Goal: Task Accomplishment & Management: Use online tool/utility

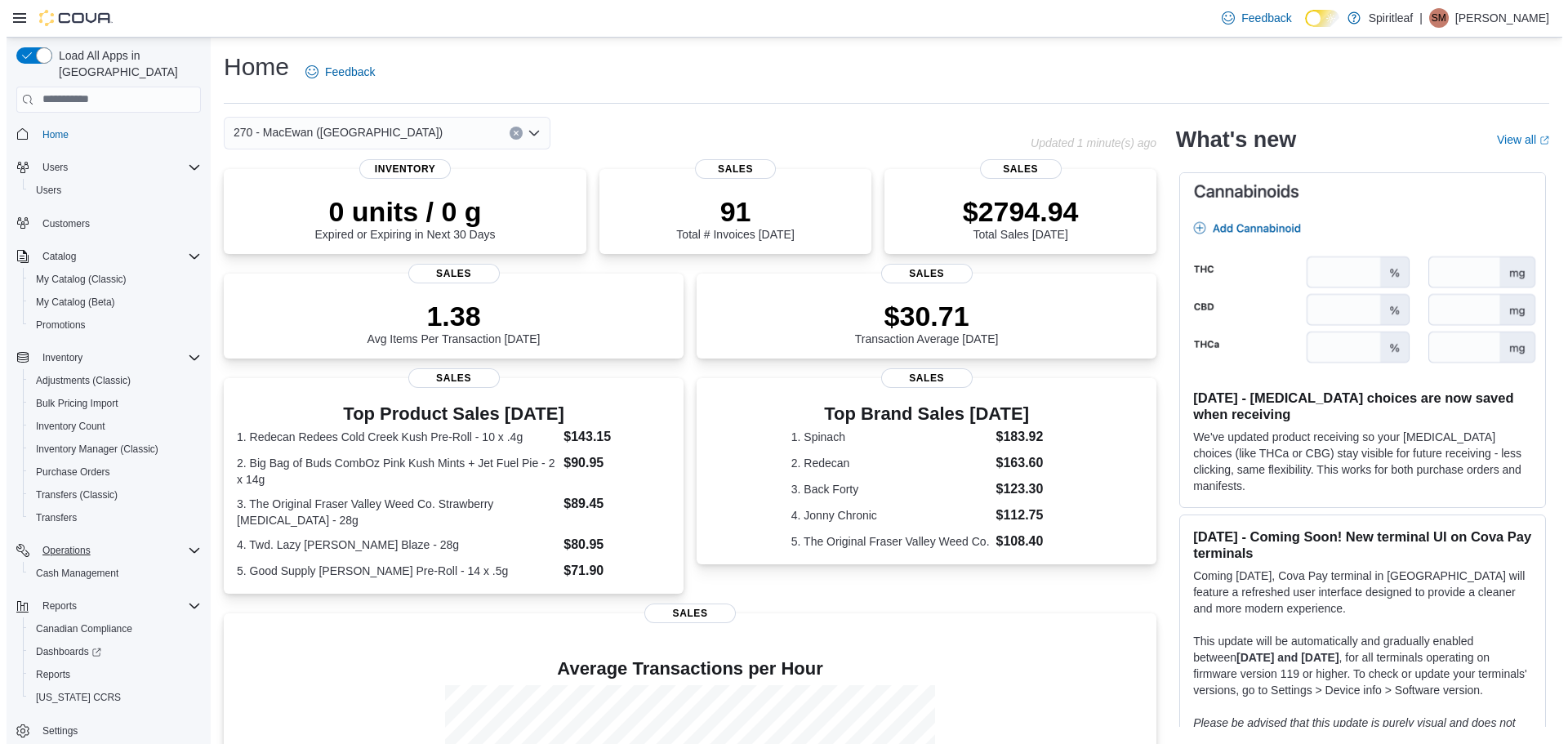
scroll to position [8, 0]
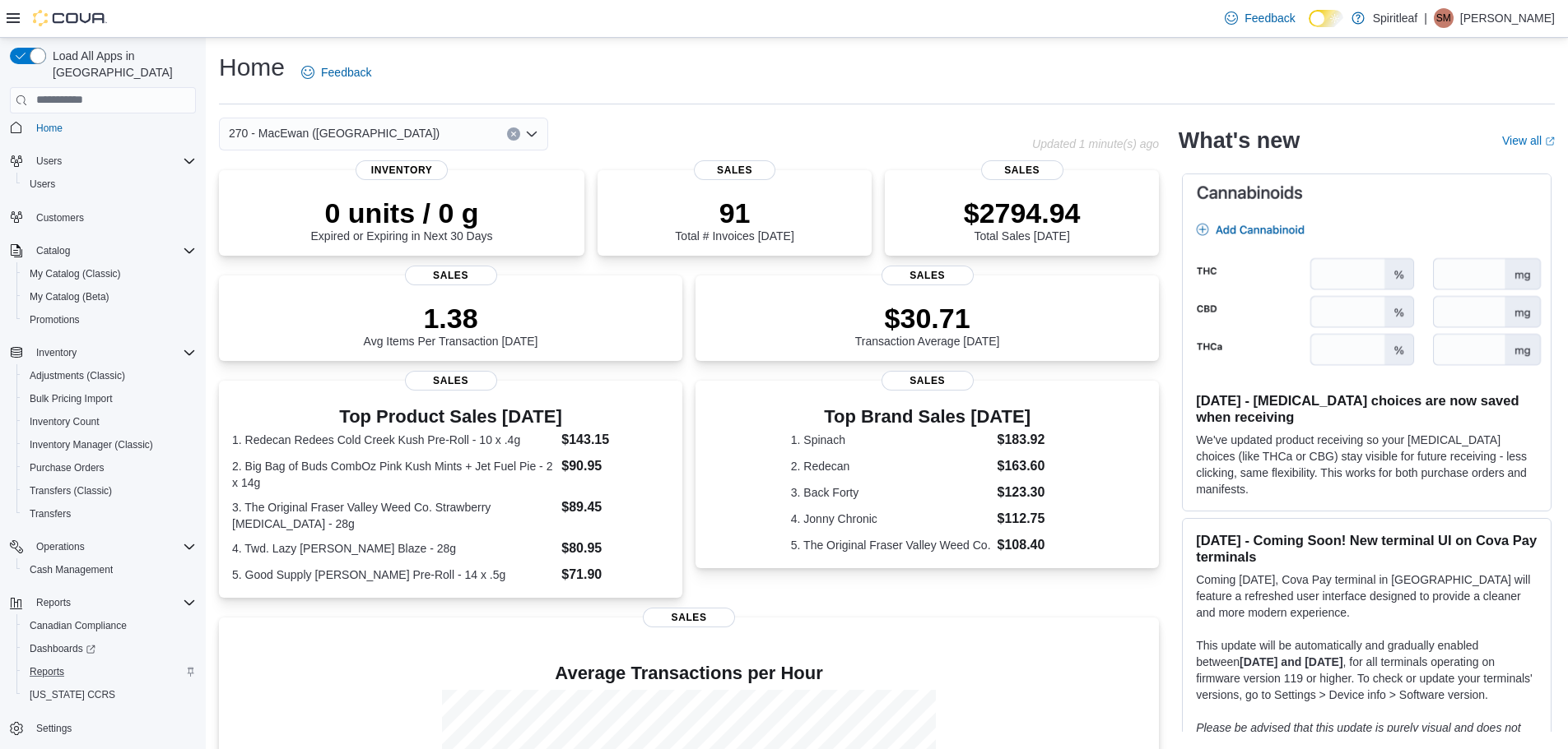
click at [97, 662] on div "Reports" at bounding box center [110, 672] width 173 height 19
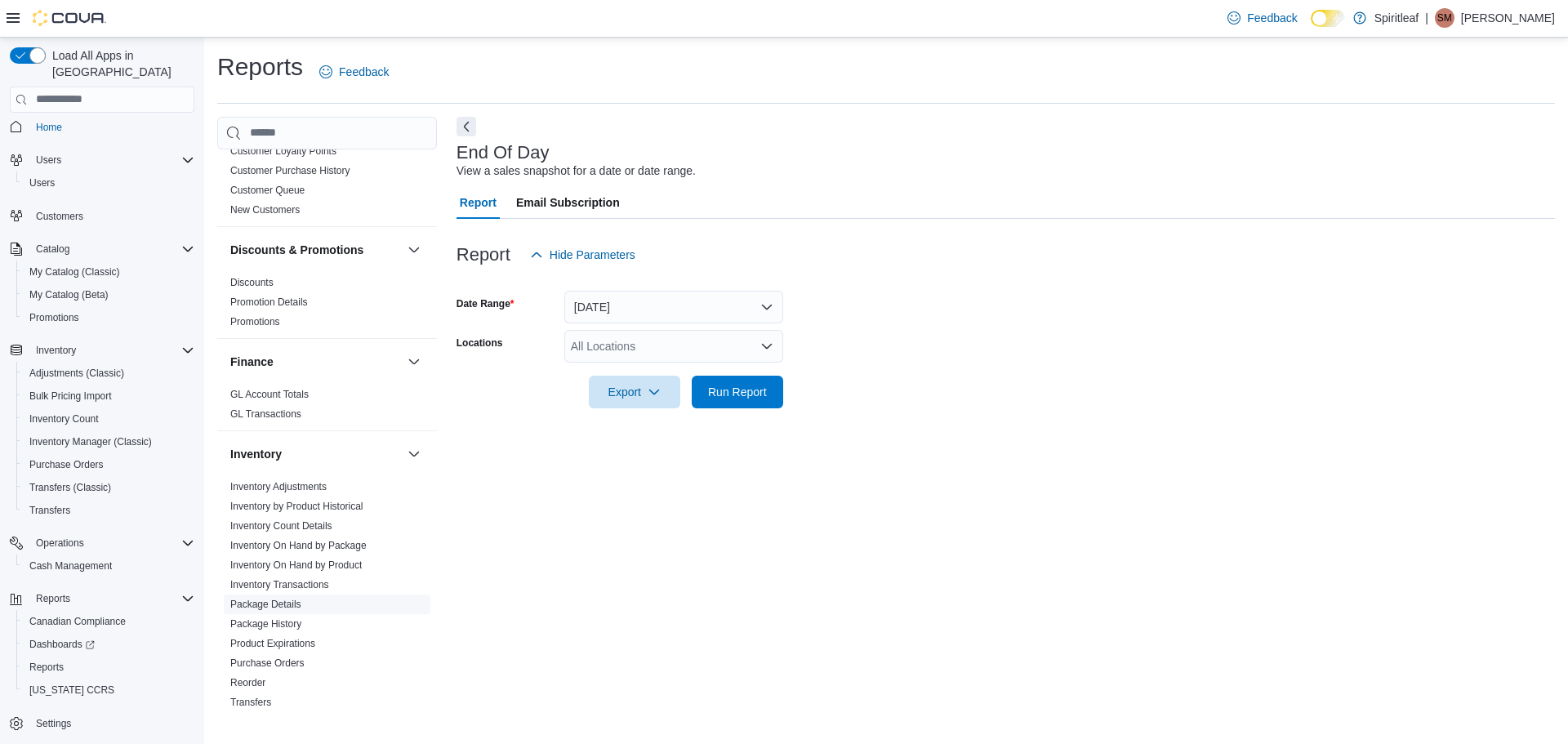
scroll to position [245, 0]
click at [364, 562] on span "Inventory On Hand by Product" at bounding box center [328, 558] width 207 height 19
click at [357, 560] on link "Inventory On Hand by Product" at bounding box center [296, 558] width 131 height 12
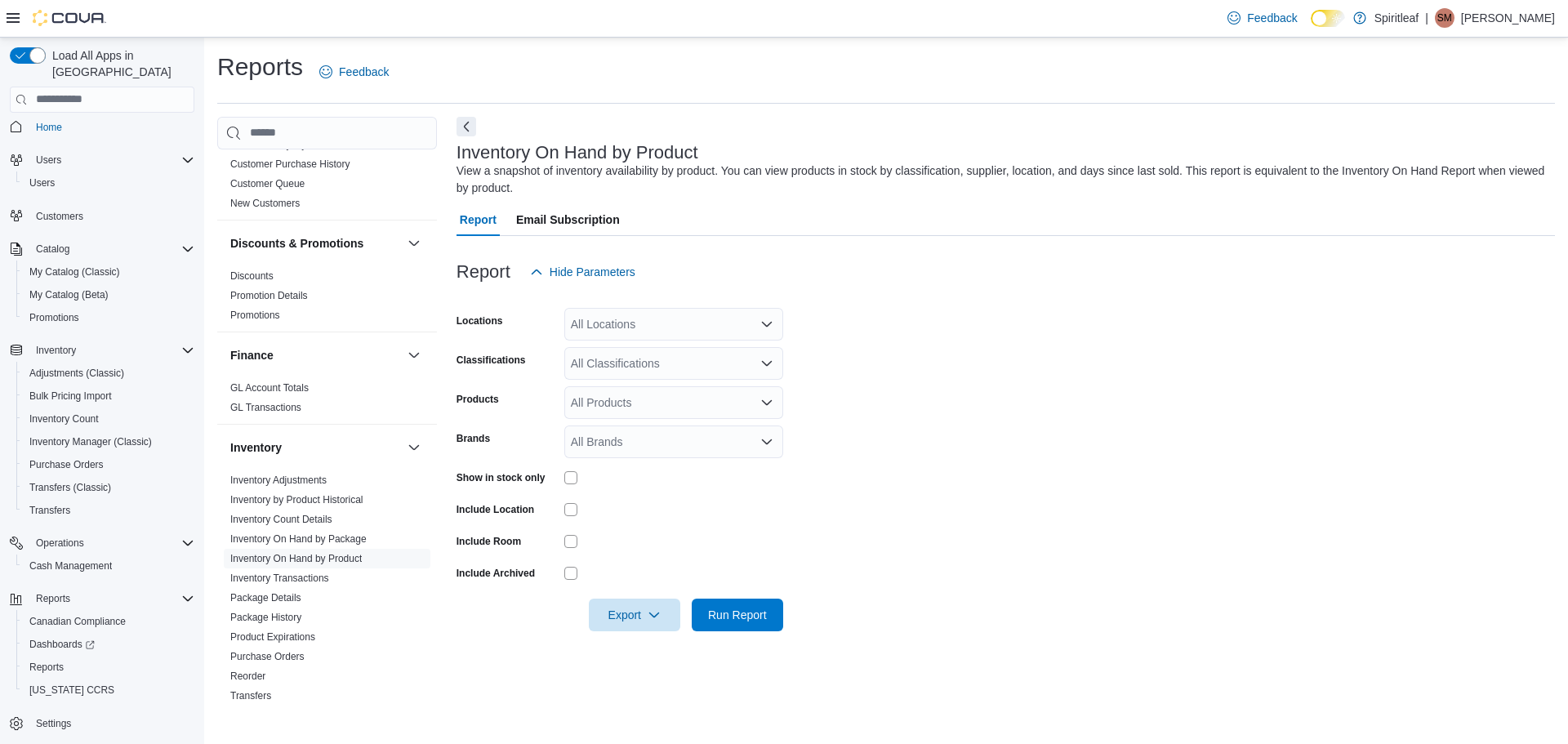
click at [692, 335] on div "All Locations" at bounding box center [673, 325] width 219 height 33
type input "***"
click at [695, 359] on span "270 - MacEwan ([GEOGRAPHIC_DATA])" at bounding box center [728, 352] width 209 height 16
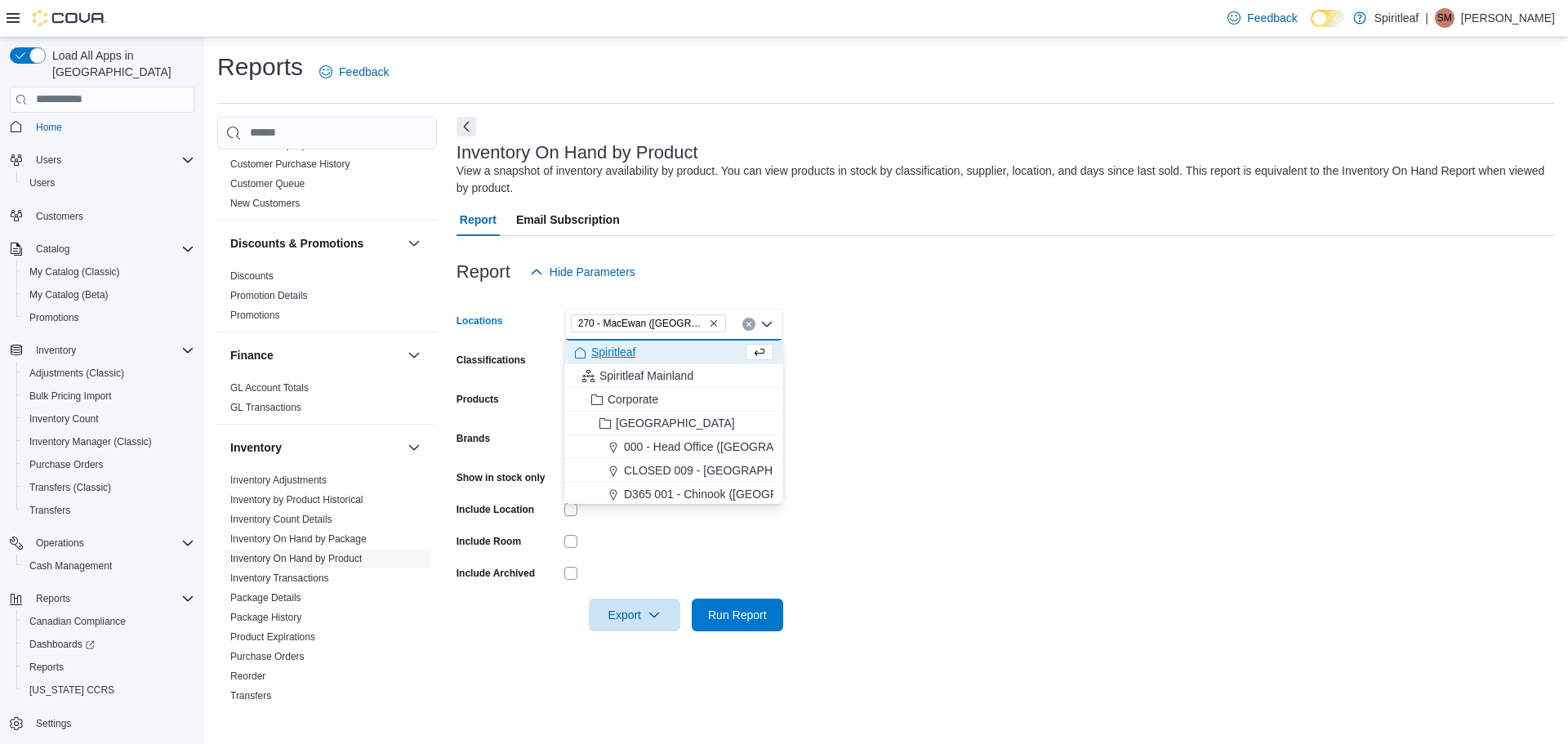
click at [962, 420] on form "Locations 270 - [GEOGRAPHIC_DATA] ([GEOGRAPHIC_DATA]) Combo box. Selected. 270 …" at bounding box center [1006, 459] width 1098 height 343
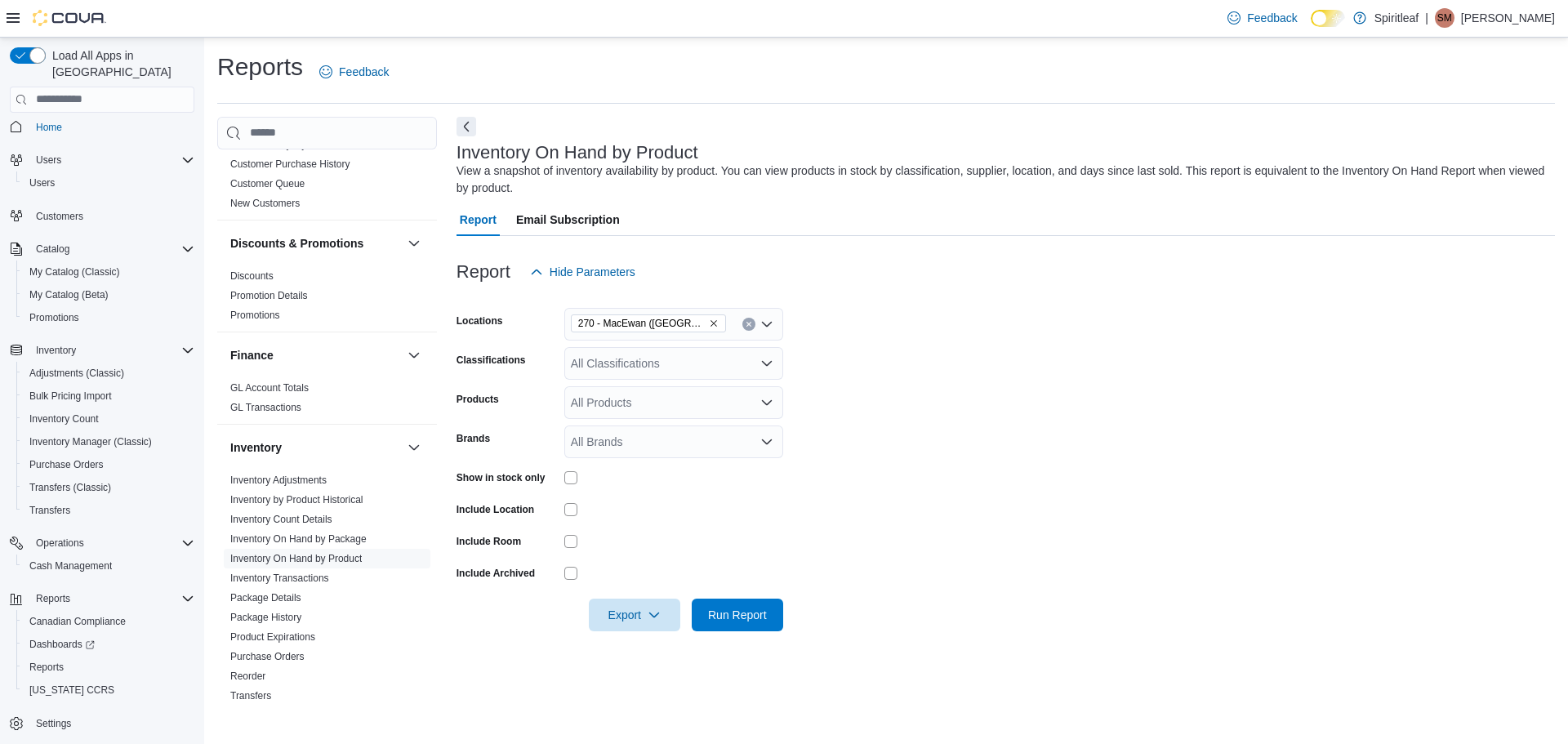
click at [562, 478] on div "Show in stock only" at bounding box center [620, 477] width 327 height 25
click at [642, 621] on span "Export" at bounding box center [635, 615] width 71 height 33
click at [663, 518] on span "Export to Excel" at bounding box center [637, 517] width 73 height 14
